Goal: Book appointment/travel/reservation

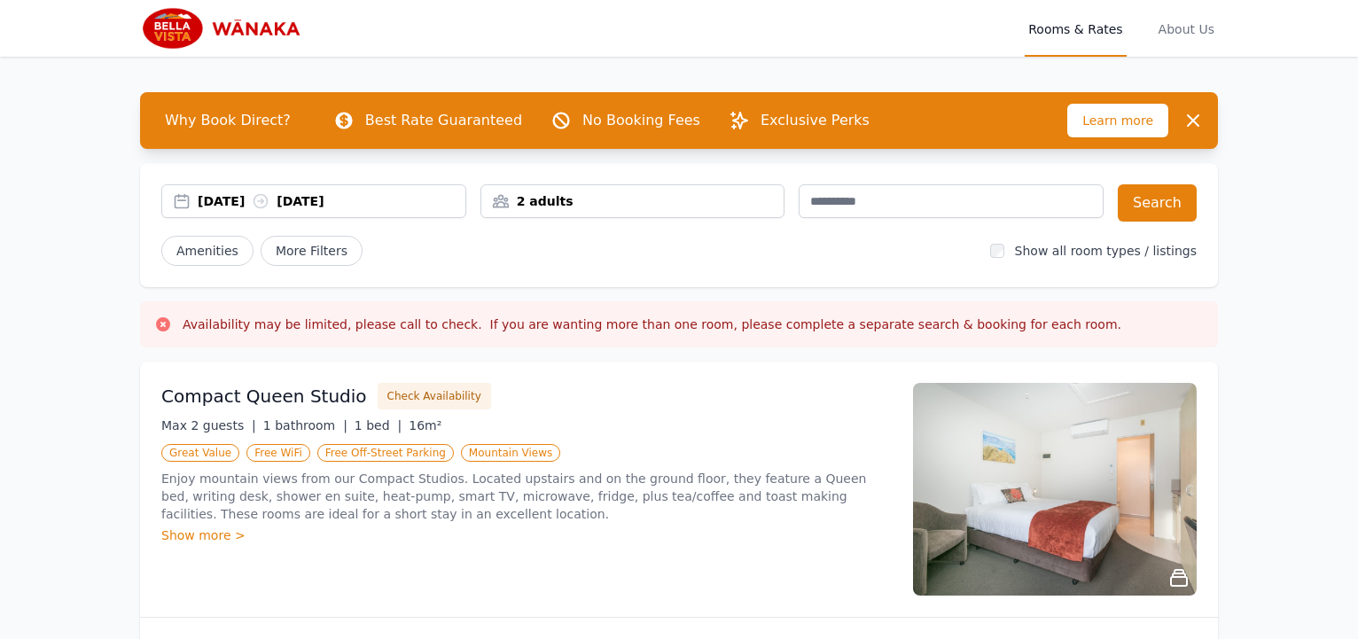
click at [224, 204] on div "[DATE] [DATE]" at bounding box center [332, 201] width 268 height 18
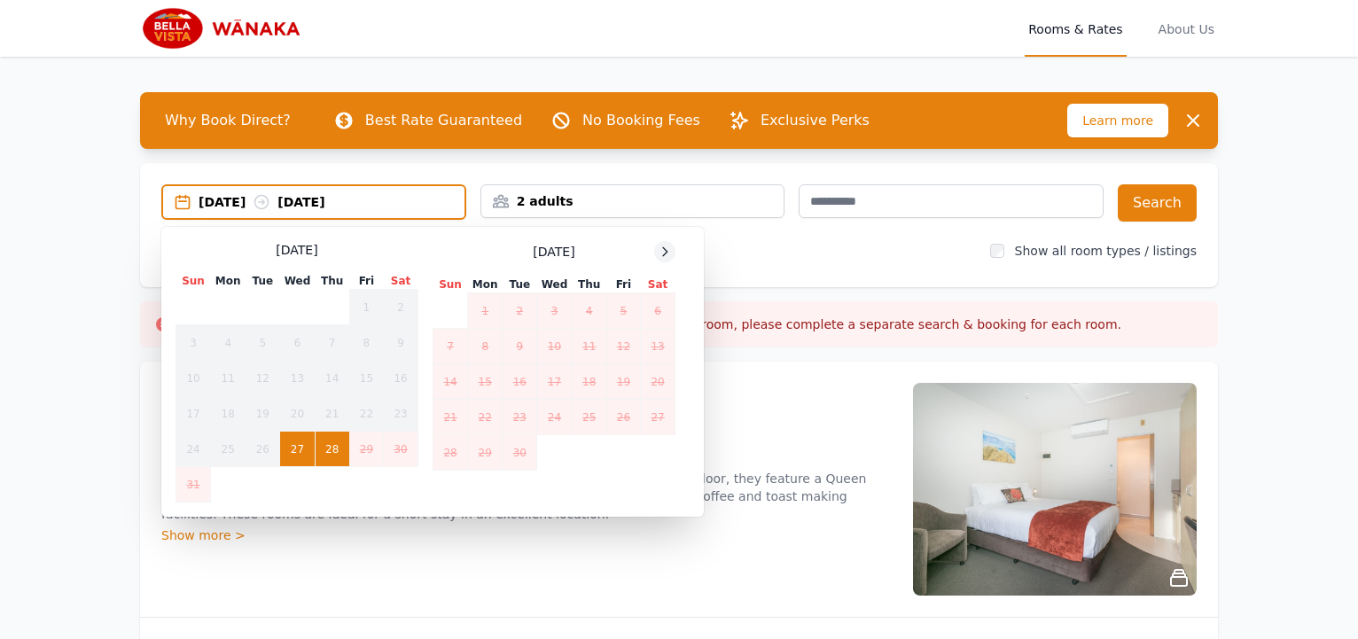
click at [664, 253] on icon at bounding box center [665, 252] width 14 height 14
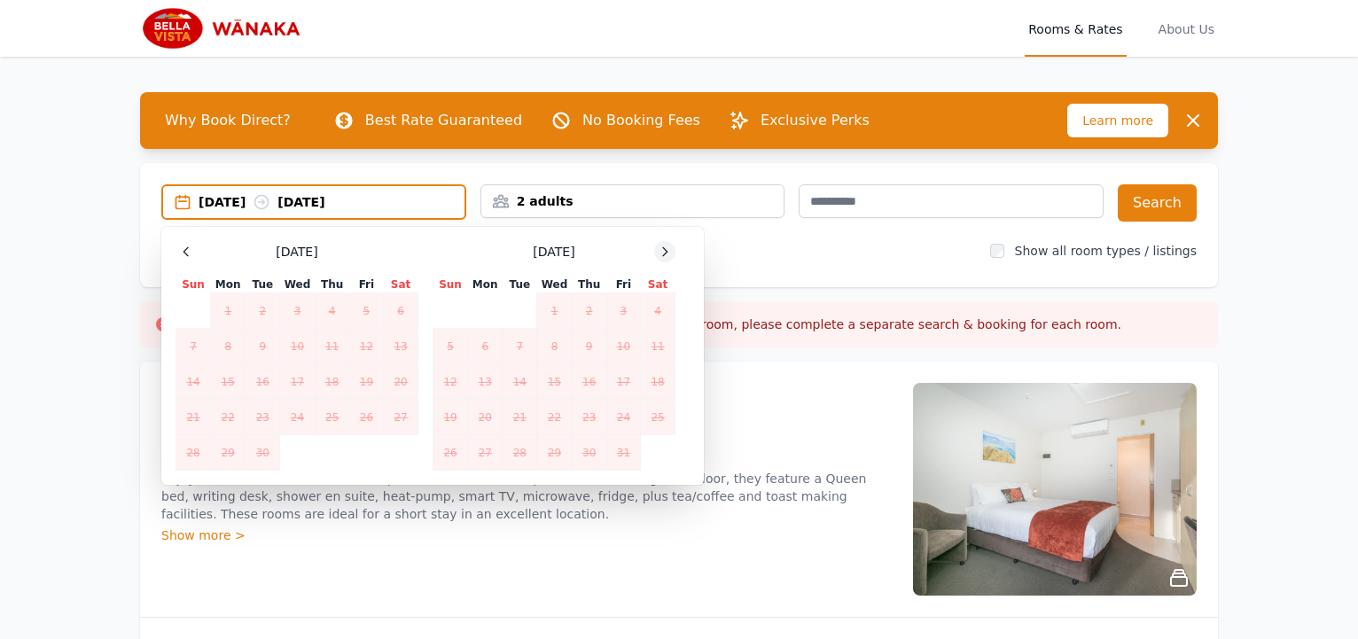
click at [664, 253] on icon at bounding box center [665, 252] width 14 height 14
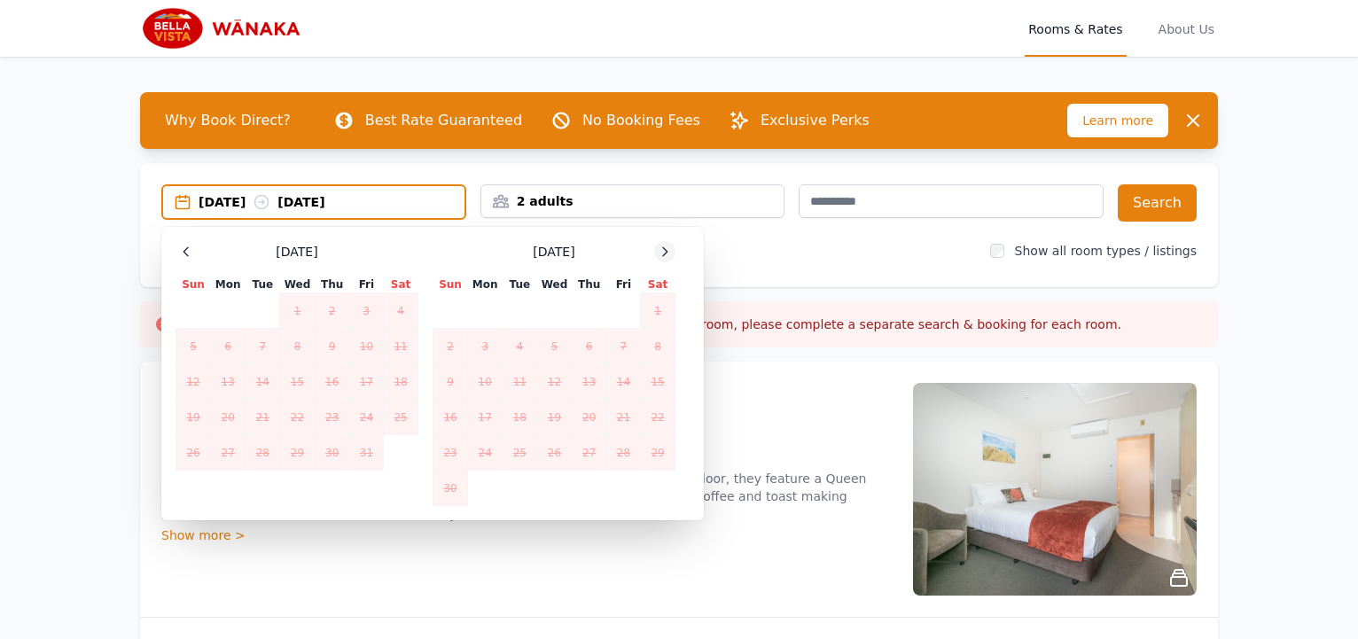
click at [664, 253] on icon at bounding box center [665, 252] width 14 height 14
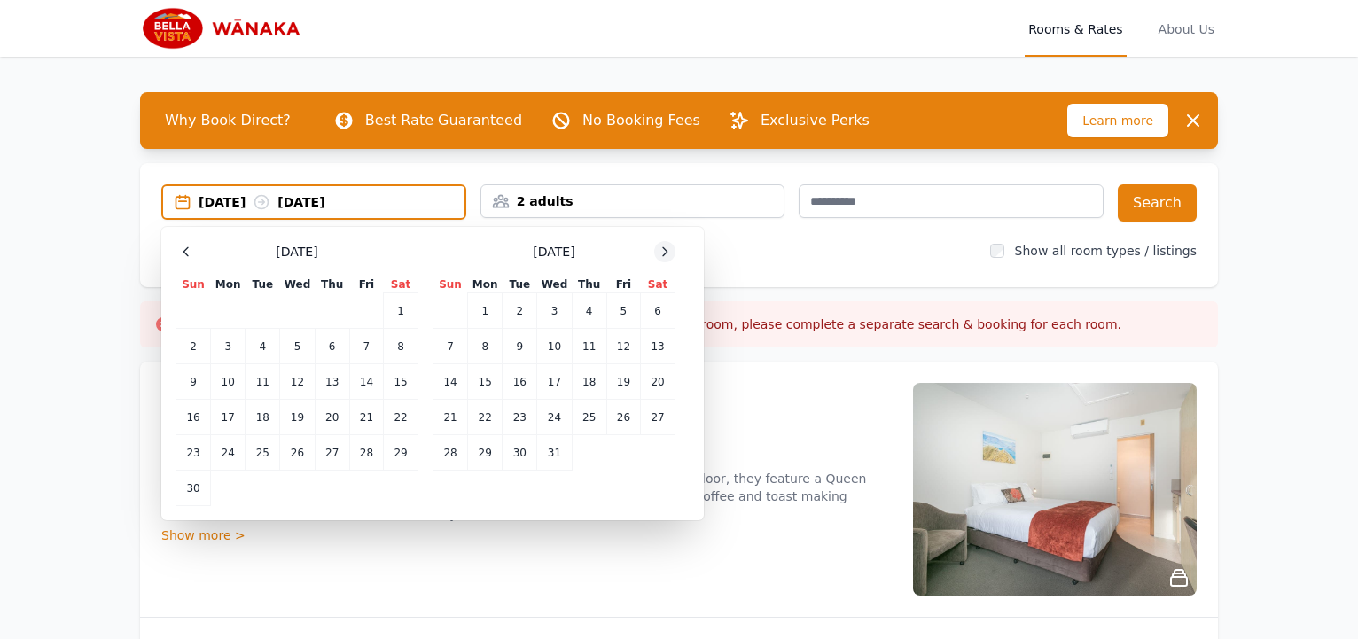
click at [664, 253] on icon at bounding box center [665, 252] width 14 height 14
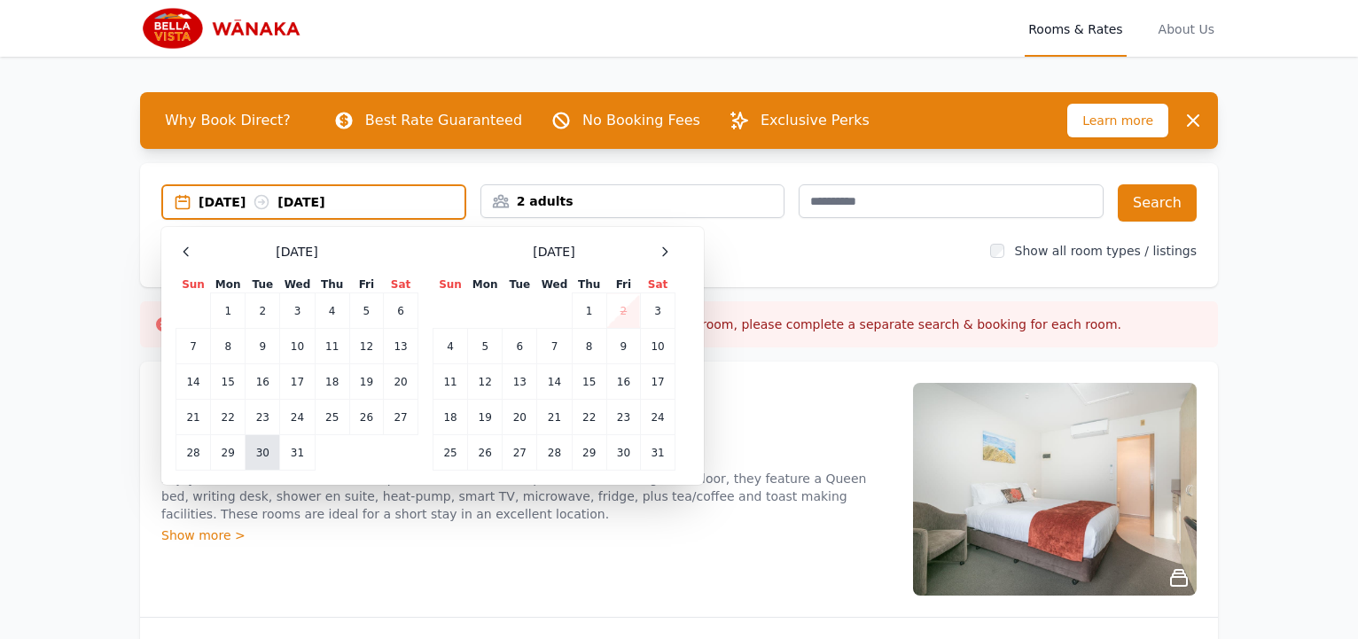
click at [265, 459] on td "30" at bounding box center [263, 452] width 35 height 35
click at [586, 310] on td "1" at bounding box center [589, 310] width 35 height 35
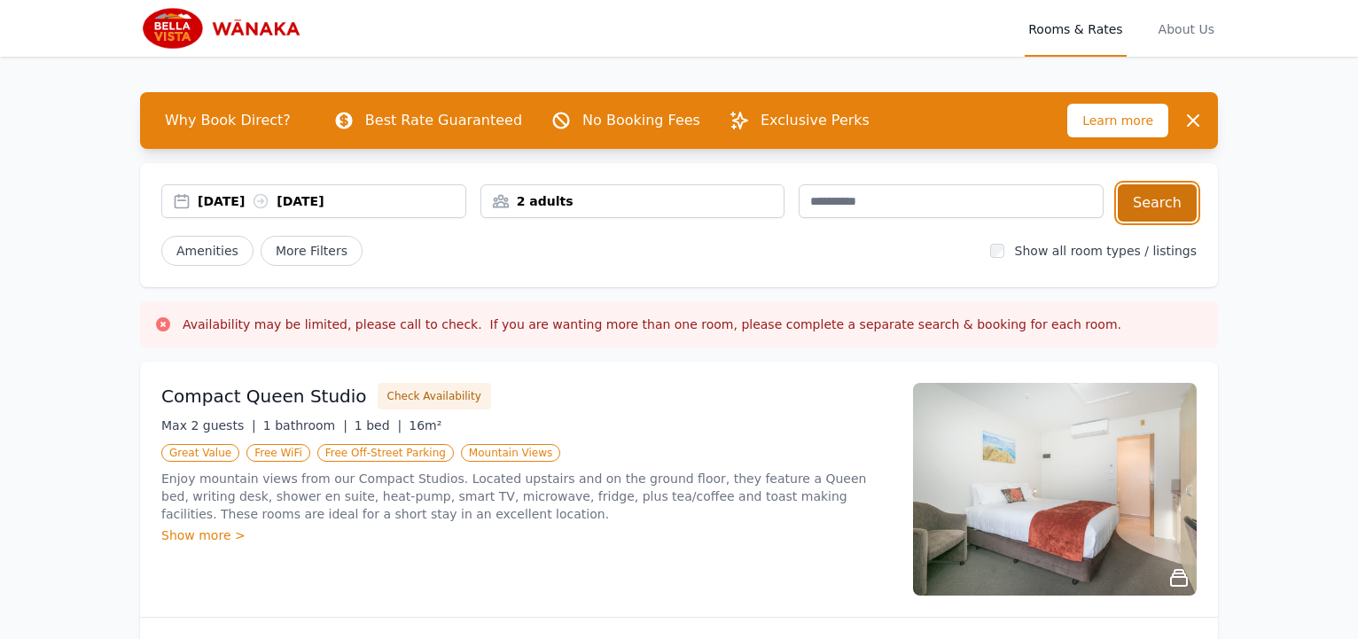
click at [1137, 207] on button "Search" at bounding box center [1157, 202] width 79 height 37
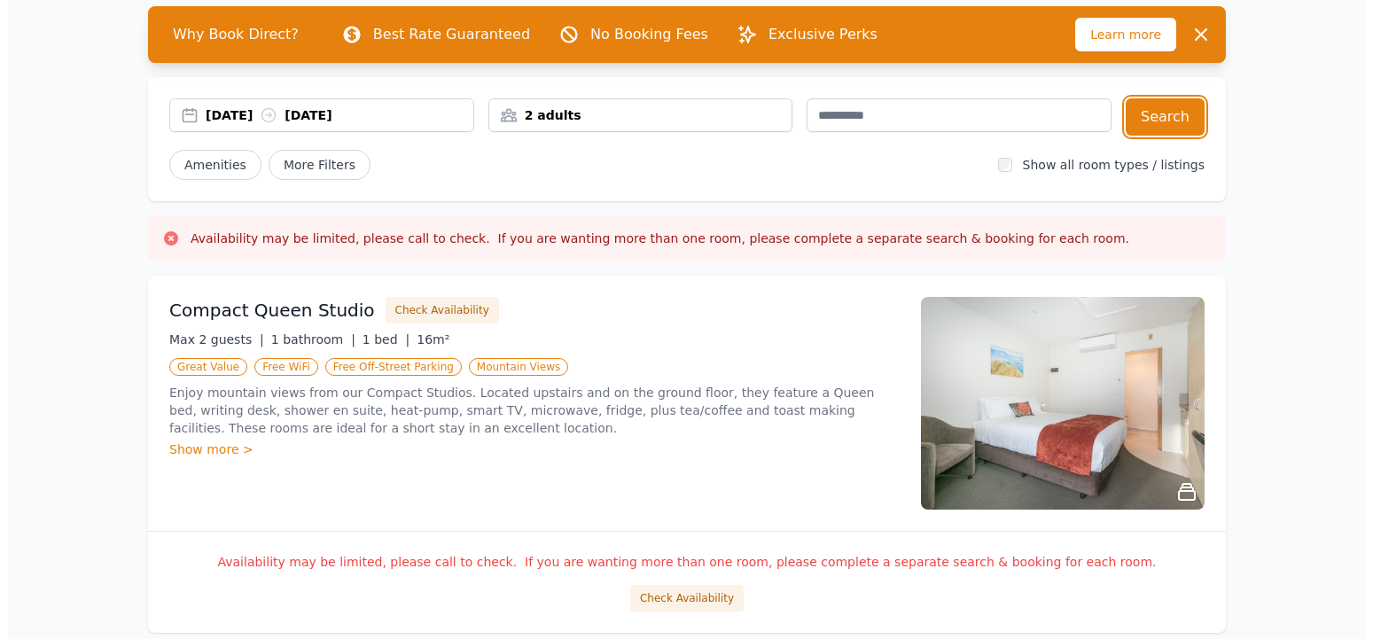
scroll to position [147, 0]
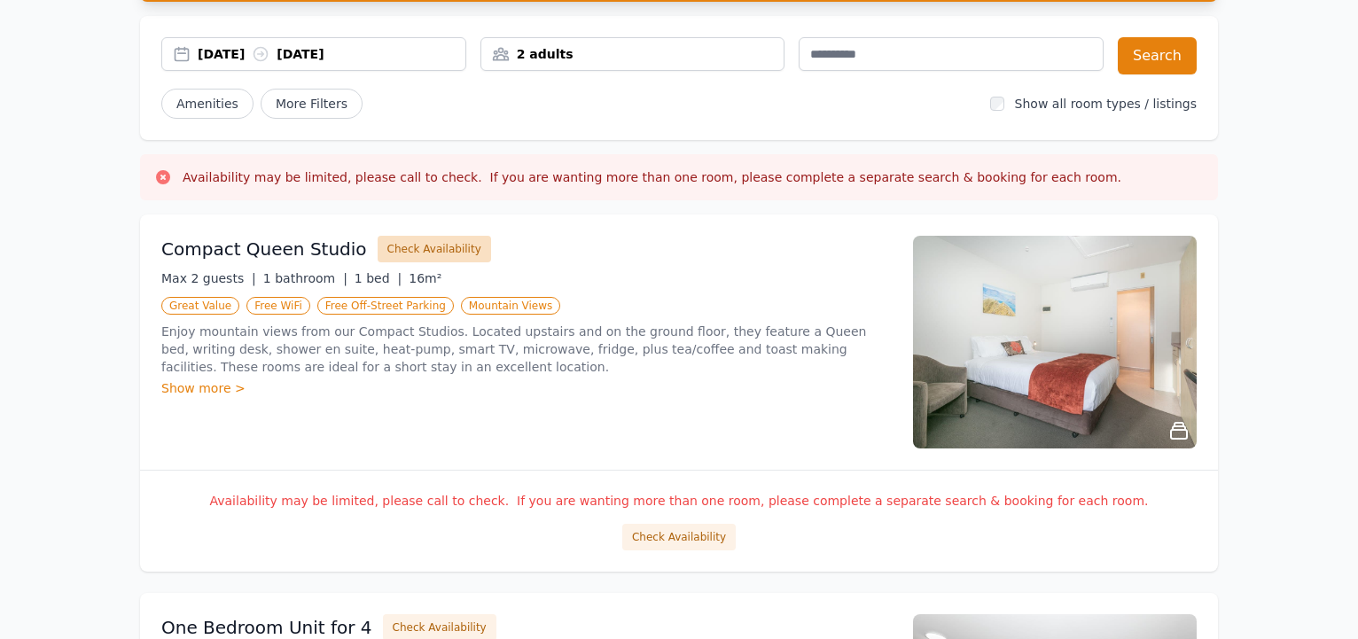
click at [435, 243] on button "Check Availability" at bounding box center [434, 249] width 113 height 27
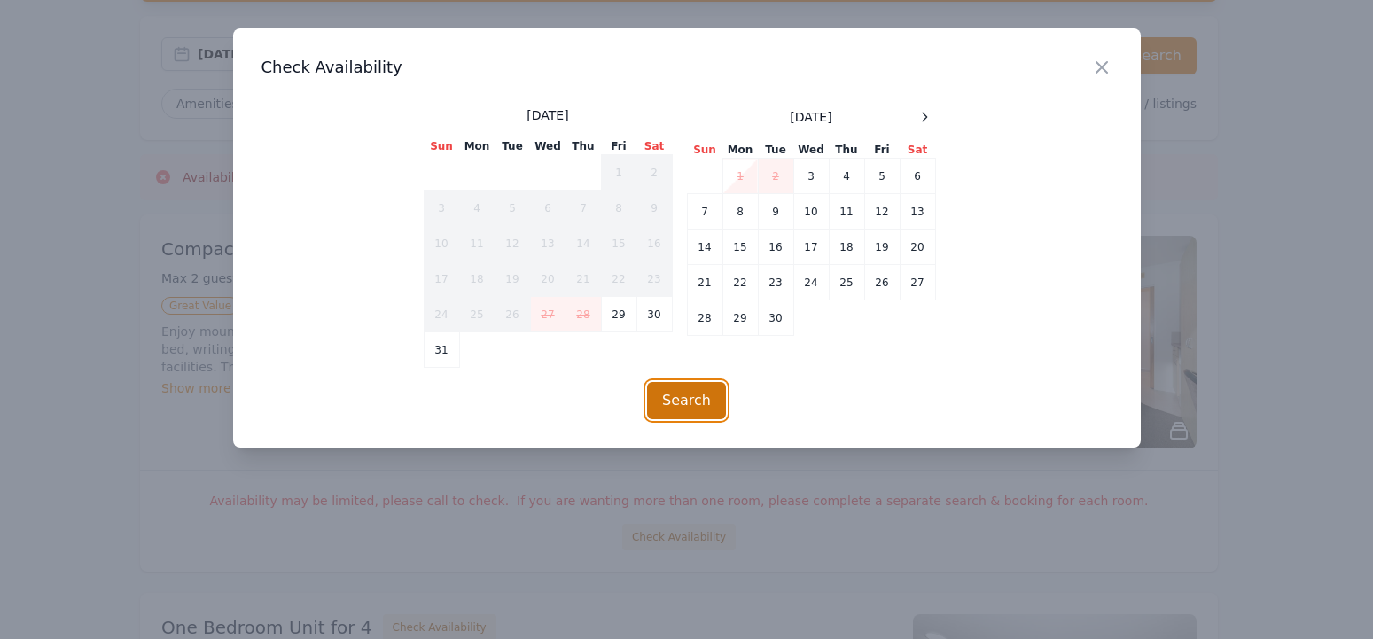
click at [700, 398] on button "Search" at bounding box center [686, 400] width 79 height 37
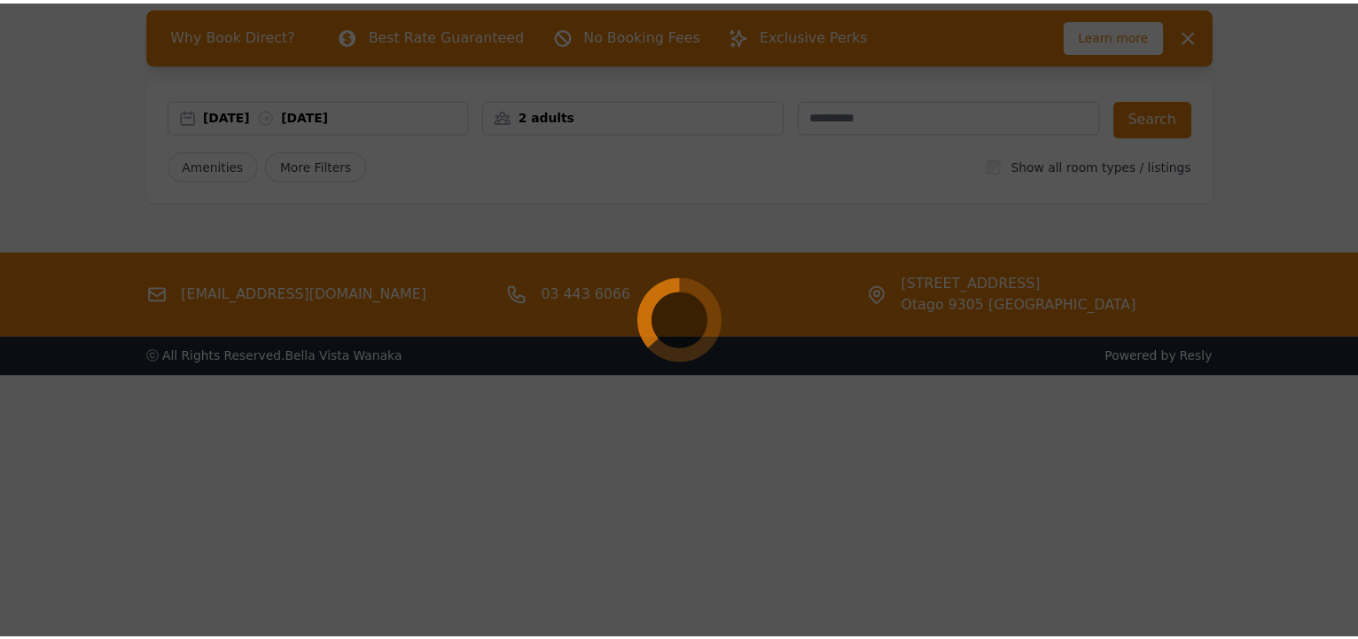
scroll to position [85, 0]
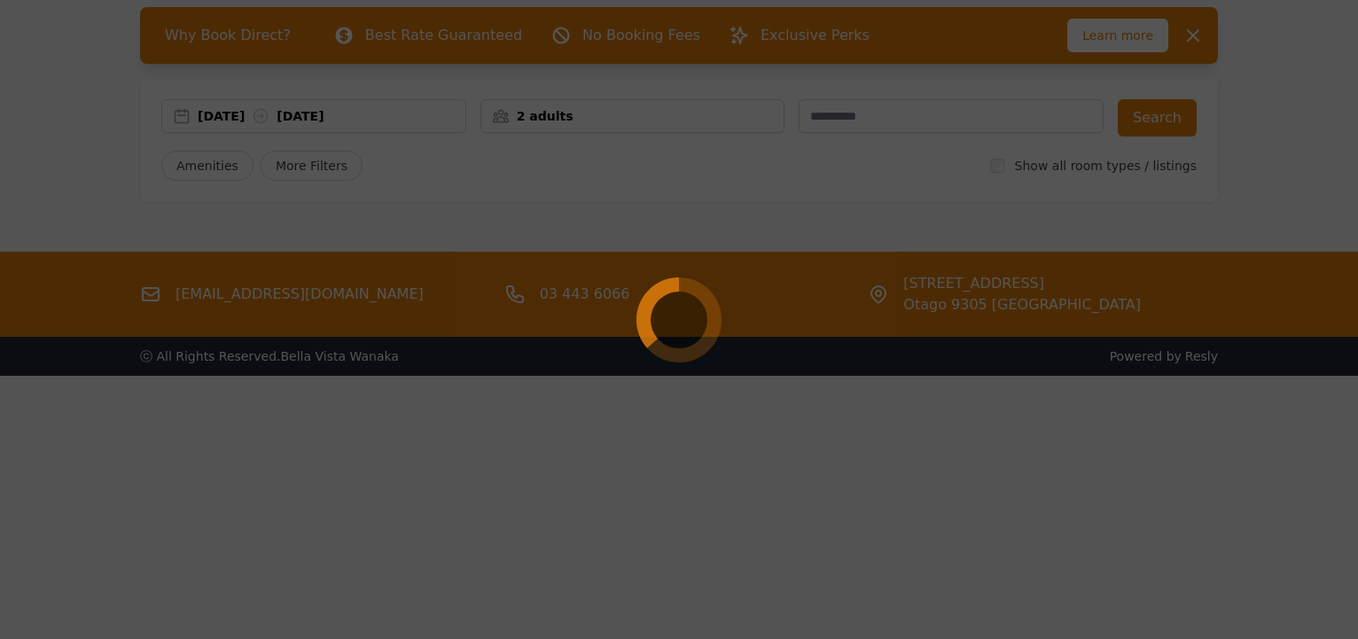
click at [284, 293] on div at bounding box center [679, 319] width 1358 height 639
